Goal: Information Seeking & Learning: Learn about a topic

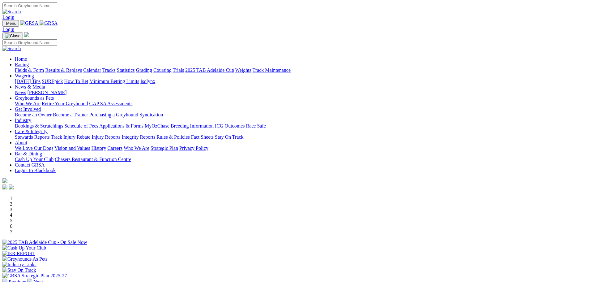
scroll to position [186, 0]
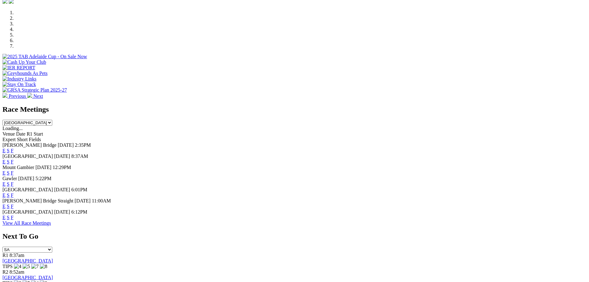
click at [14, 192] on link "F" at bounding box center [12, 194] width 3 height 5
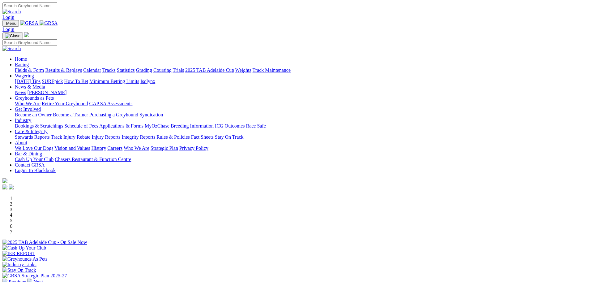
scroll to position [186, 0]
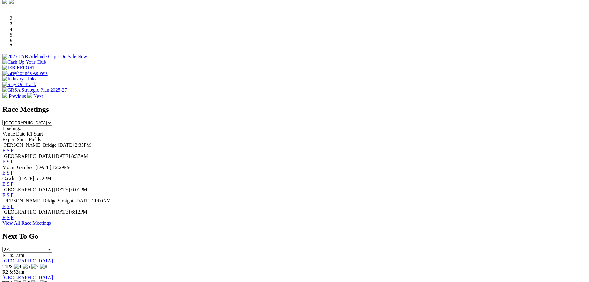
click at [14, 181] on link "F" at bounding box center [12, 183] width 3 height 5
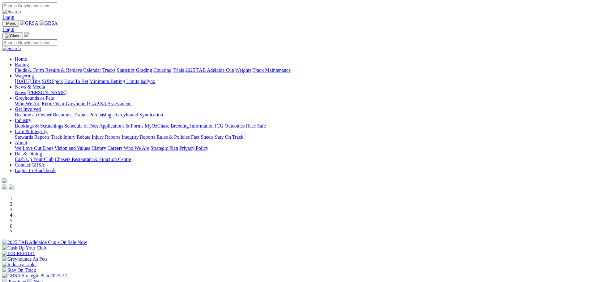
scroll to position [186, 0]
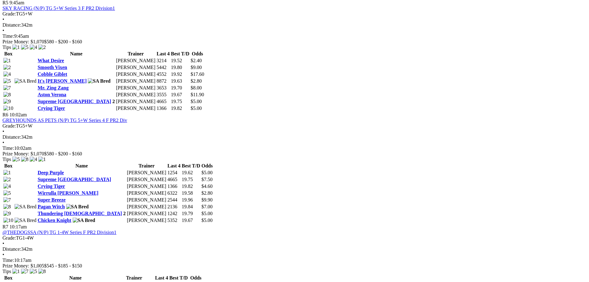
scroll to position [773, 0]
